Goal: Navigation & Orientation: Find specific page/section

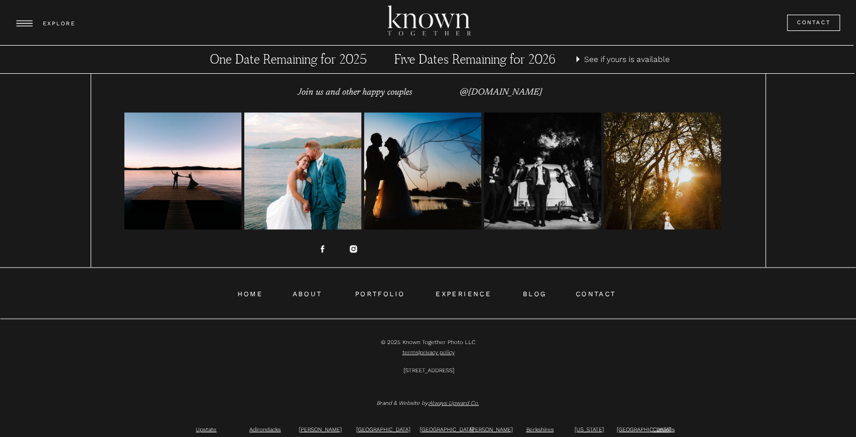
scroll to position [6772, 0]
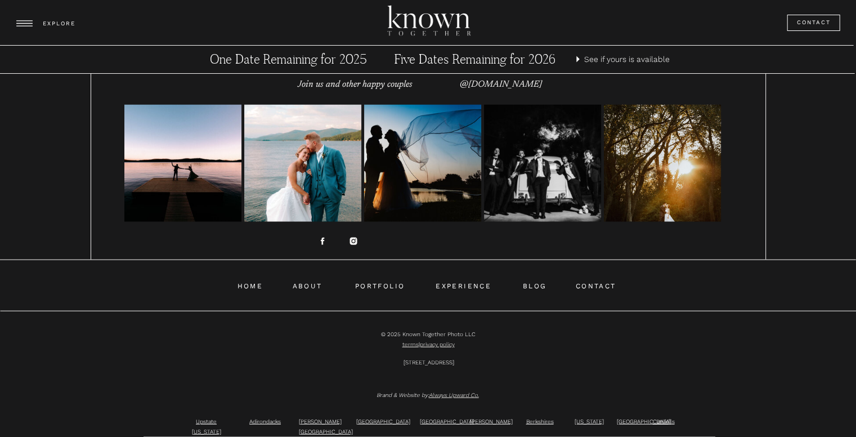
click at [322, 241] on icon at bounding box center [321, 240] width 3 height 7
click at [352, 240] on circle at bounding box center [353, 241] width 3 height 3
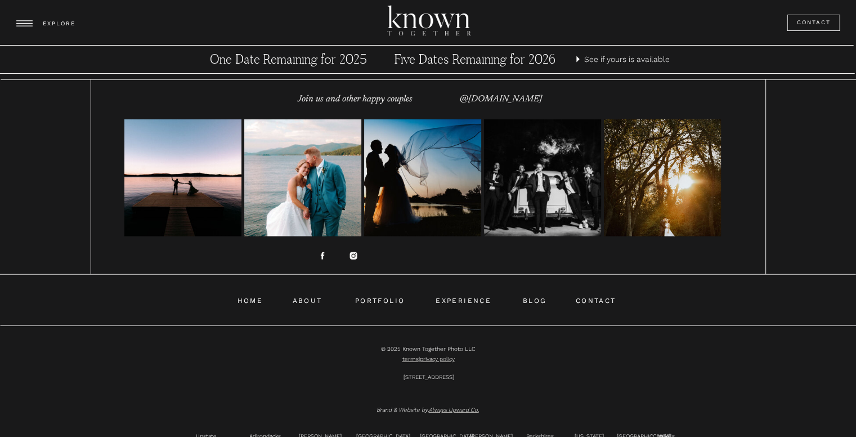
scroll to position [6772, 0]
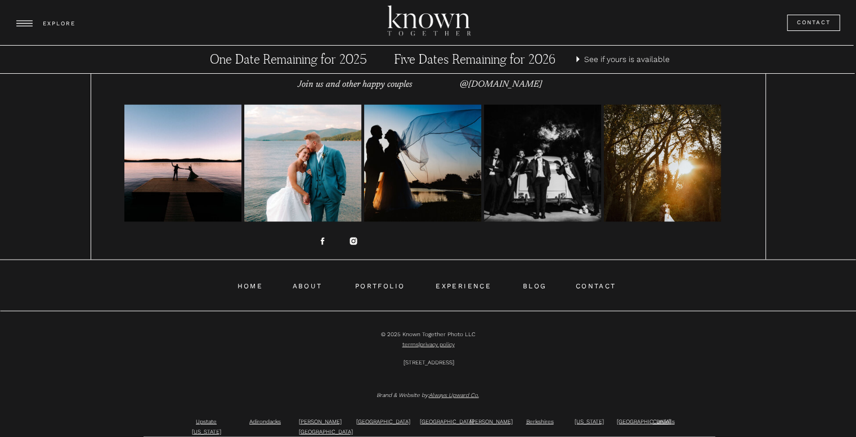
click at [322, 237] on icon at bounding box center [321, 240] width 3 height 7
